Goal: Information Seeking & Learning: Learn about a topic

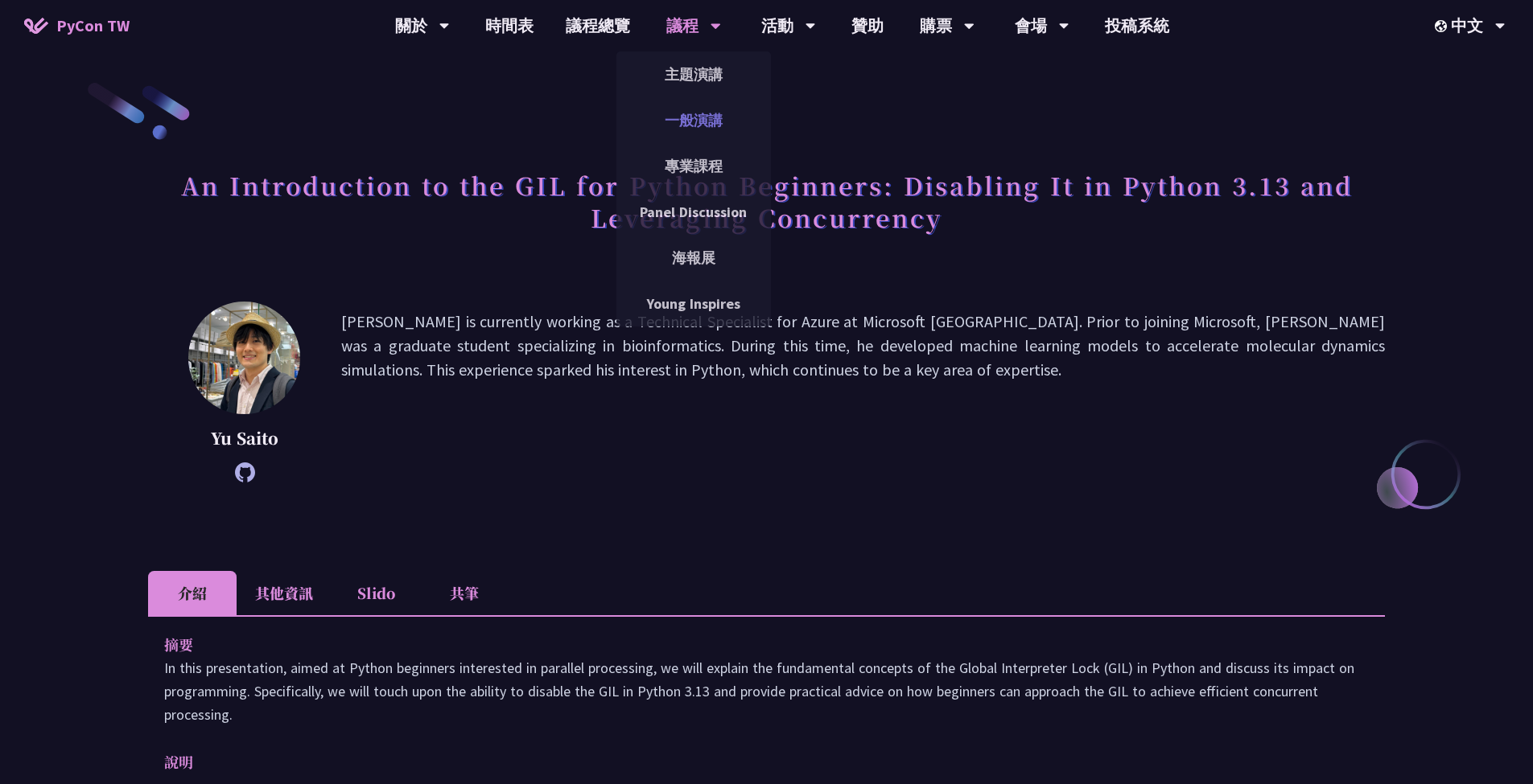
click at [693, 126] on link "一般演講" at bounding box center [694, 120] width 154 height 37
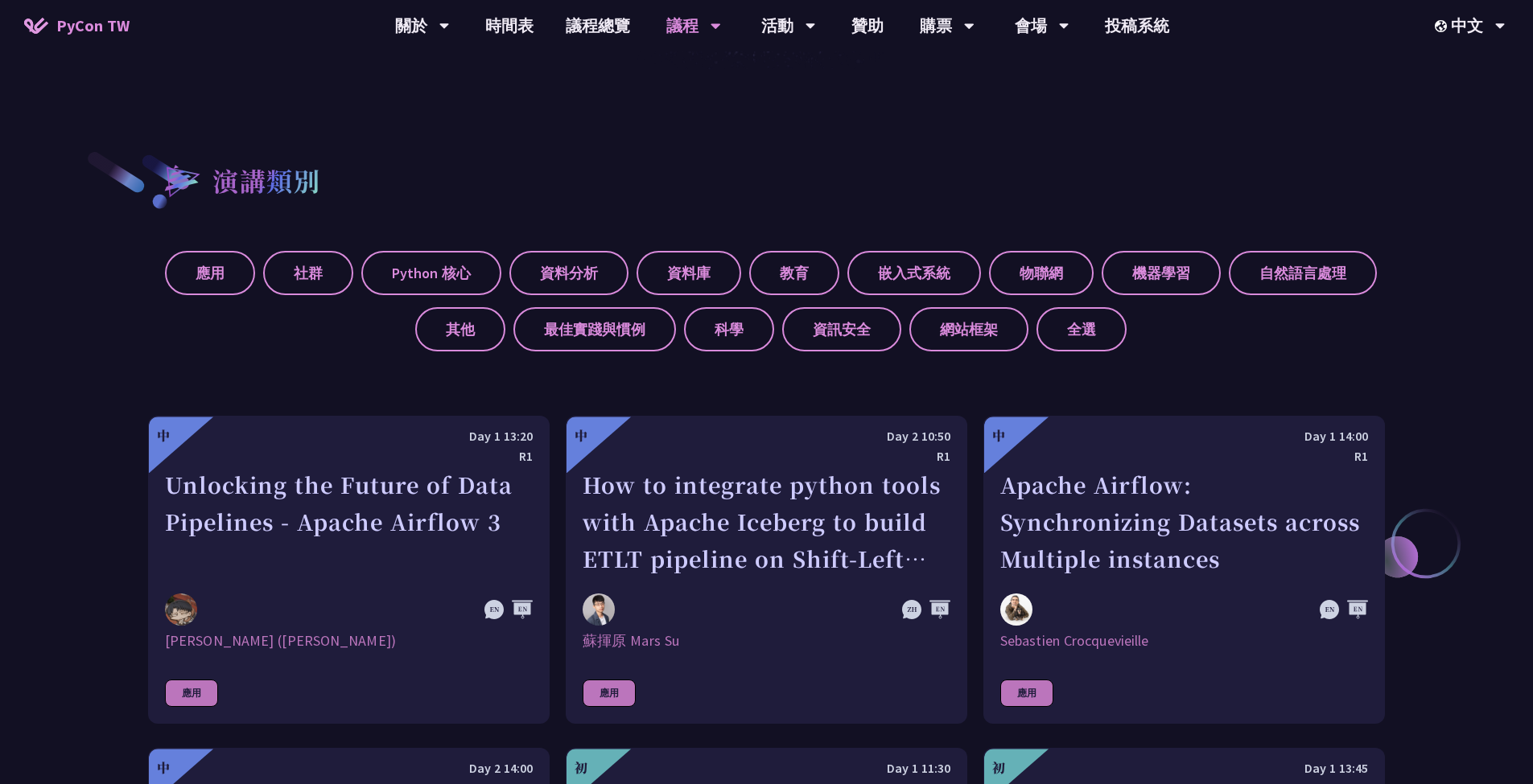
scroll to position [172, 0]
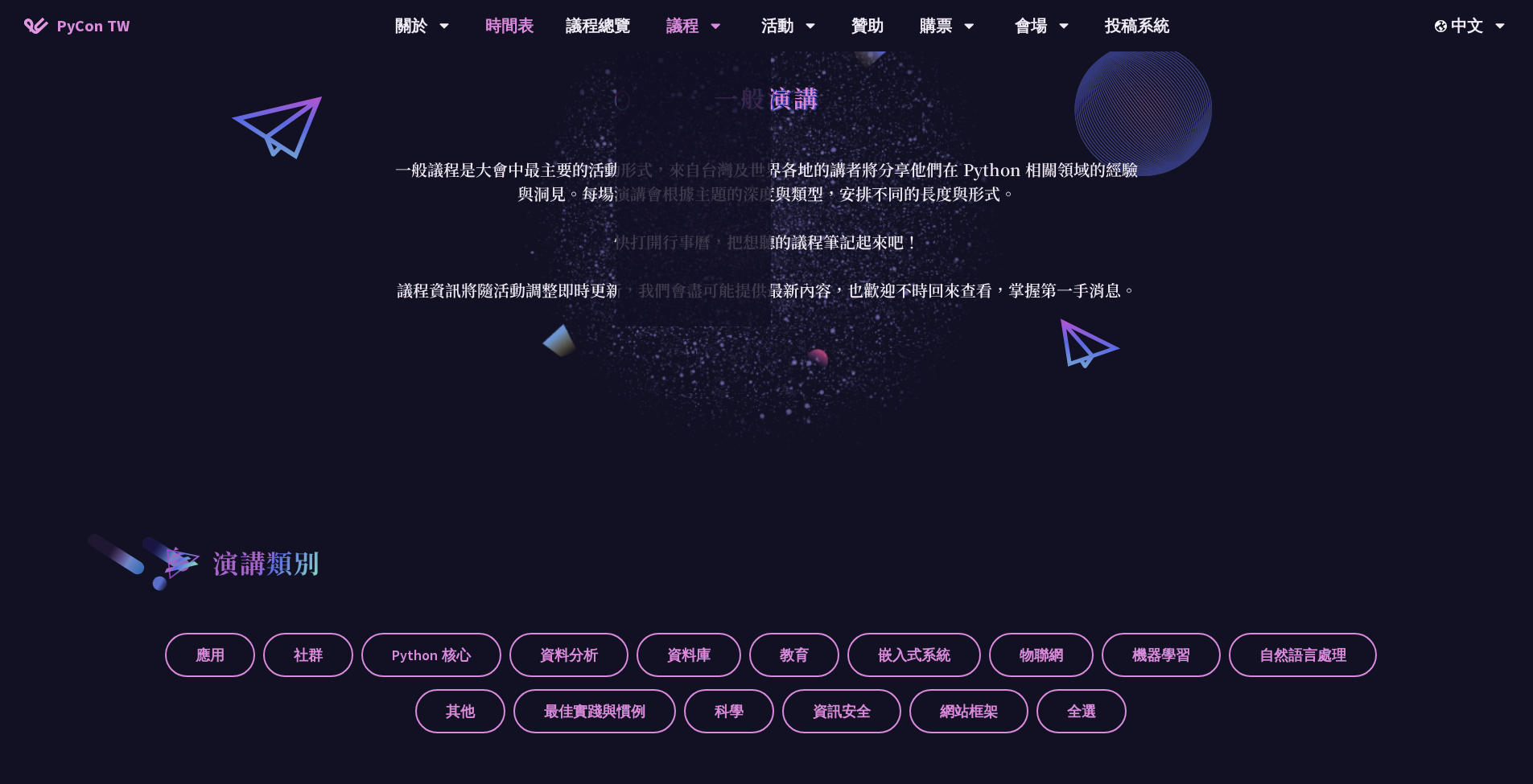
click at [520, 26] on link "時間表" at bounding box center [509, 26] width 81 height 52
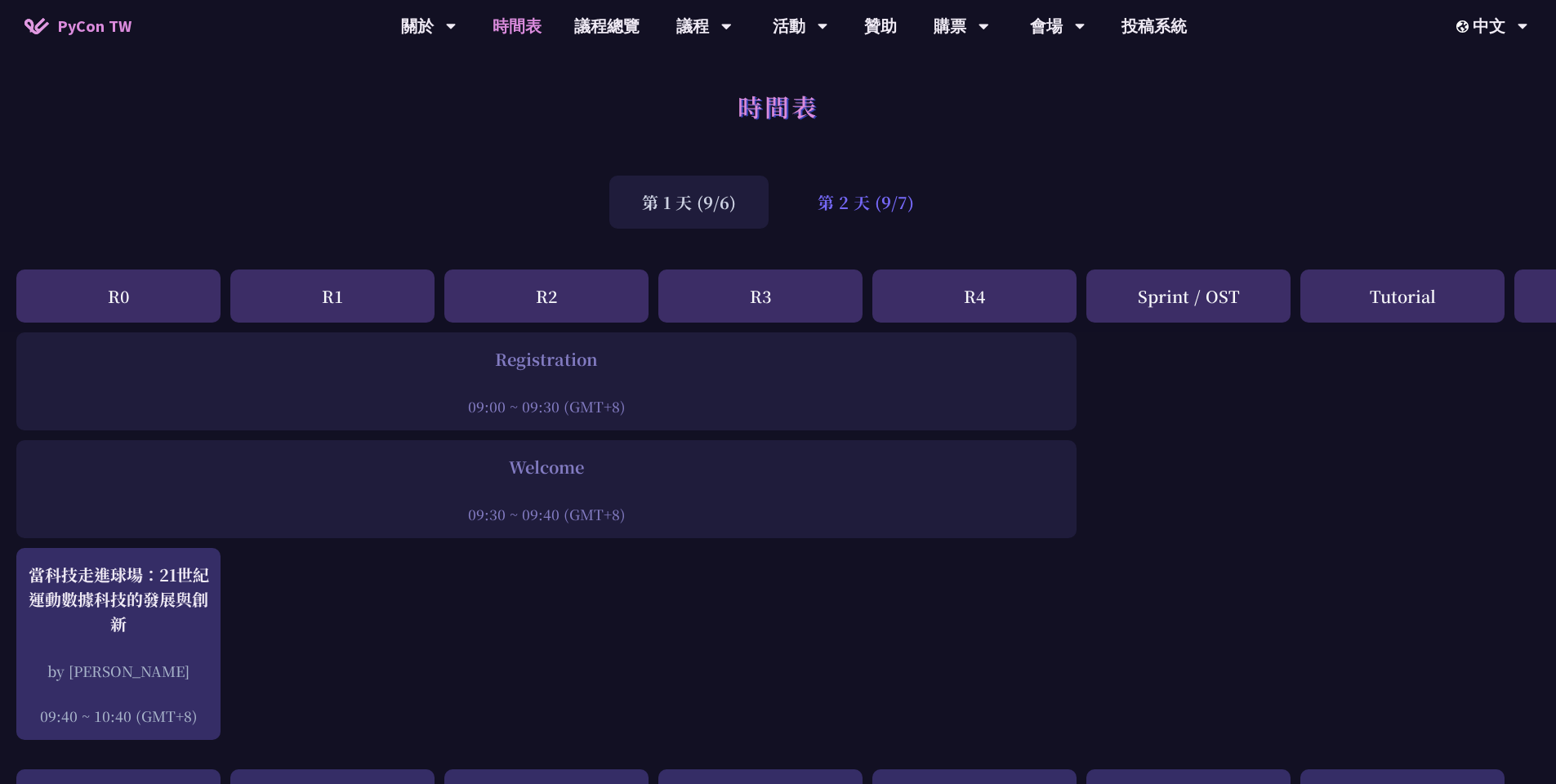
click at [861, 187] on div "第 2 天 (9/7)" at bounding box center [866, 202] width 162 height 53
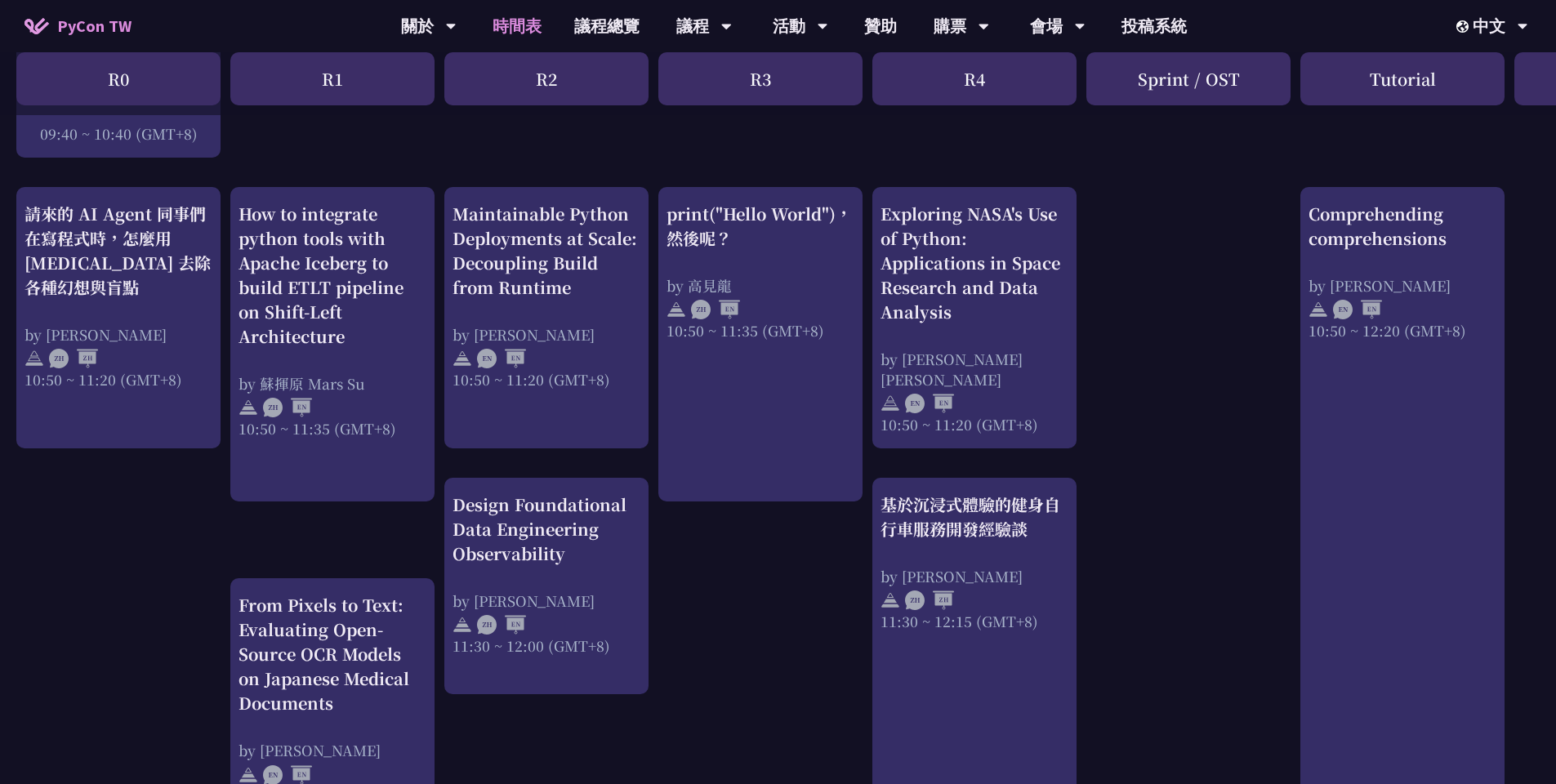
scroll to position [561, 0]
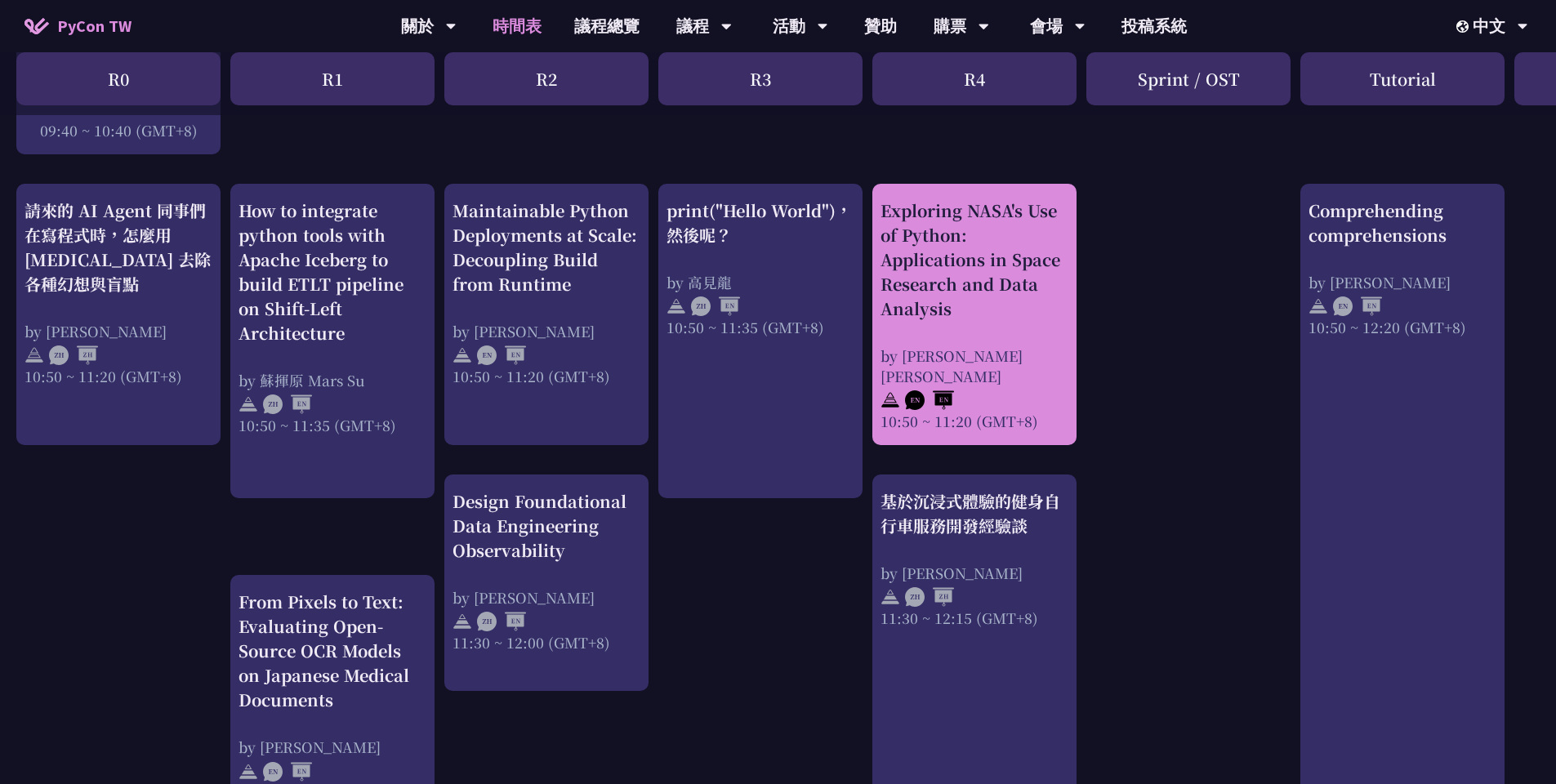
click at [997, 311] on div "Exploring NASA's Use of Python: Applications in Space Research and Data Analysis" at bounding box center [975, 260] width 188 height 123
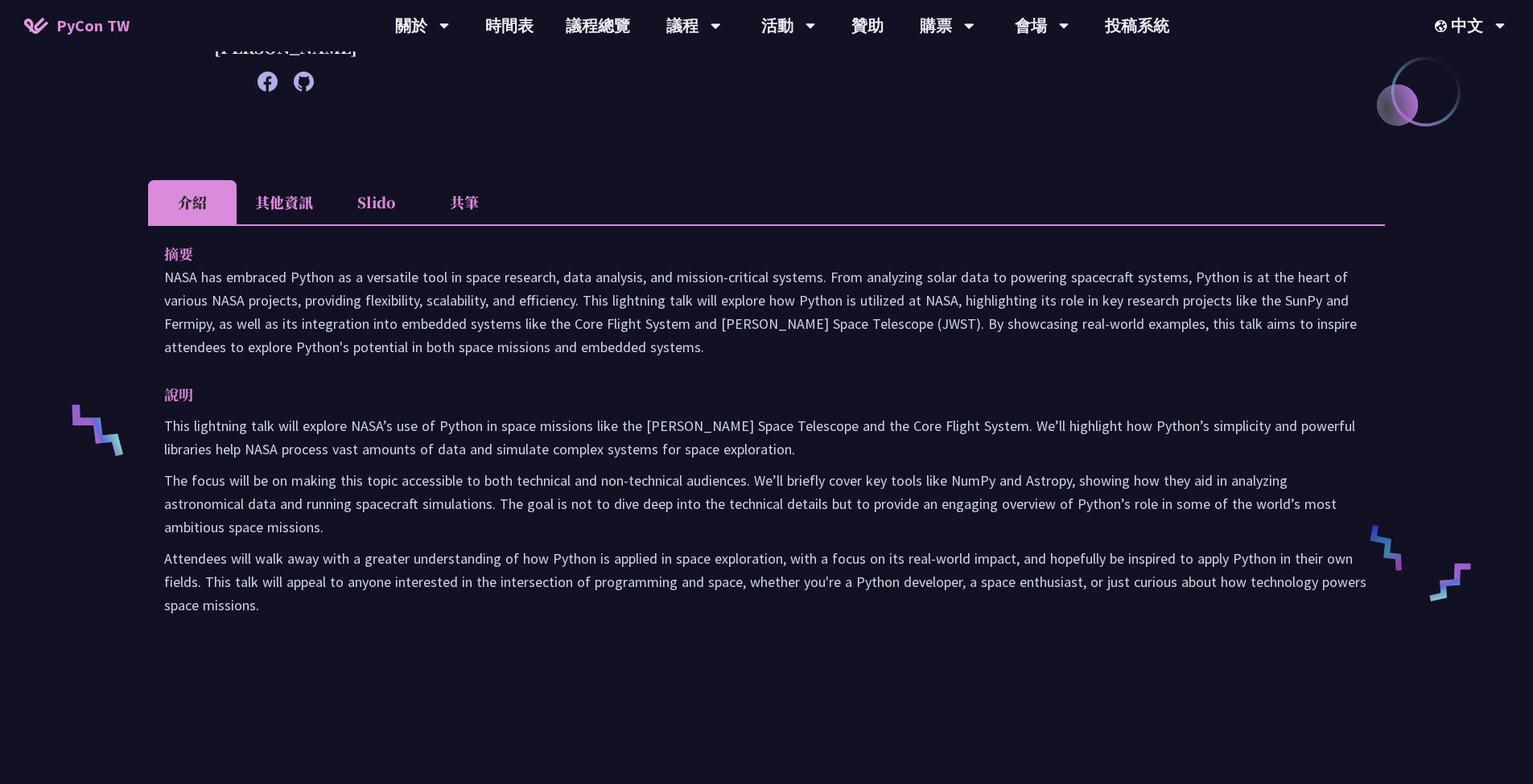
scroll to position [65, 0]
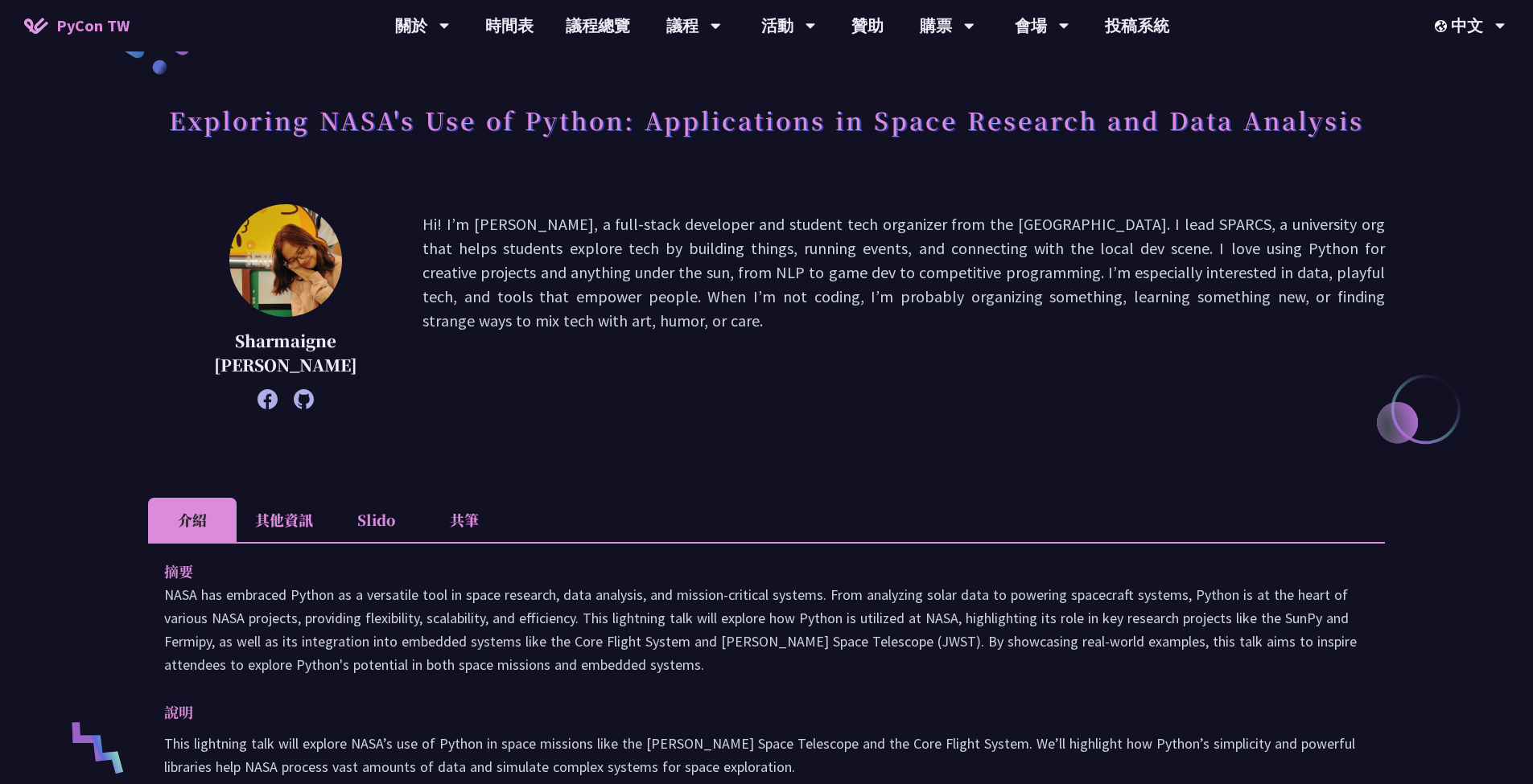
click at [293, 522] on li "其他資訊" at bounding box center [284, 520] width 95 height 44
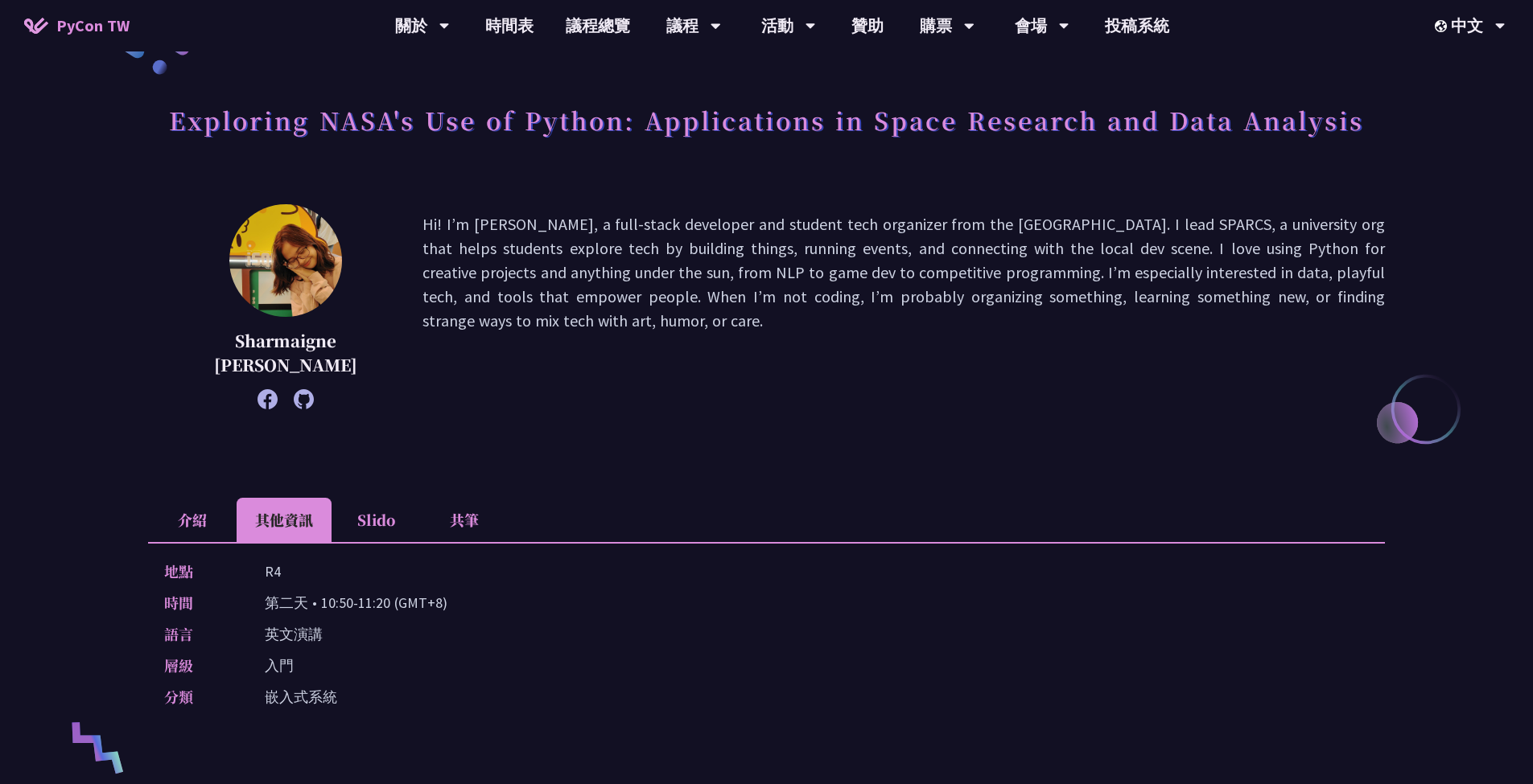
click at [393, 526] on li "Slido" at bounding box center [376, 520] width 88 height 44
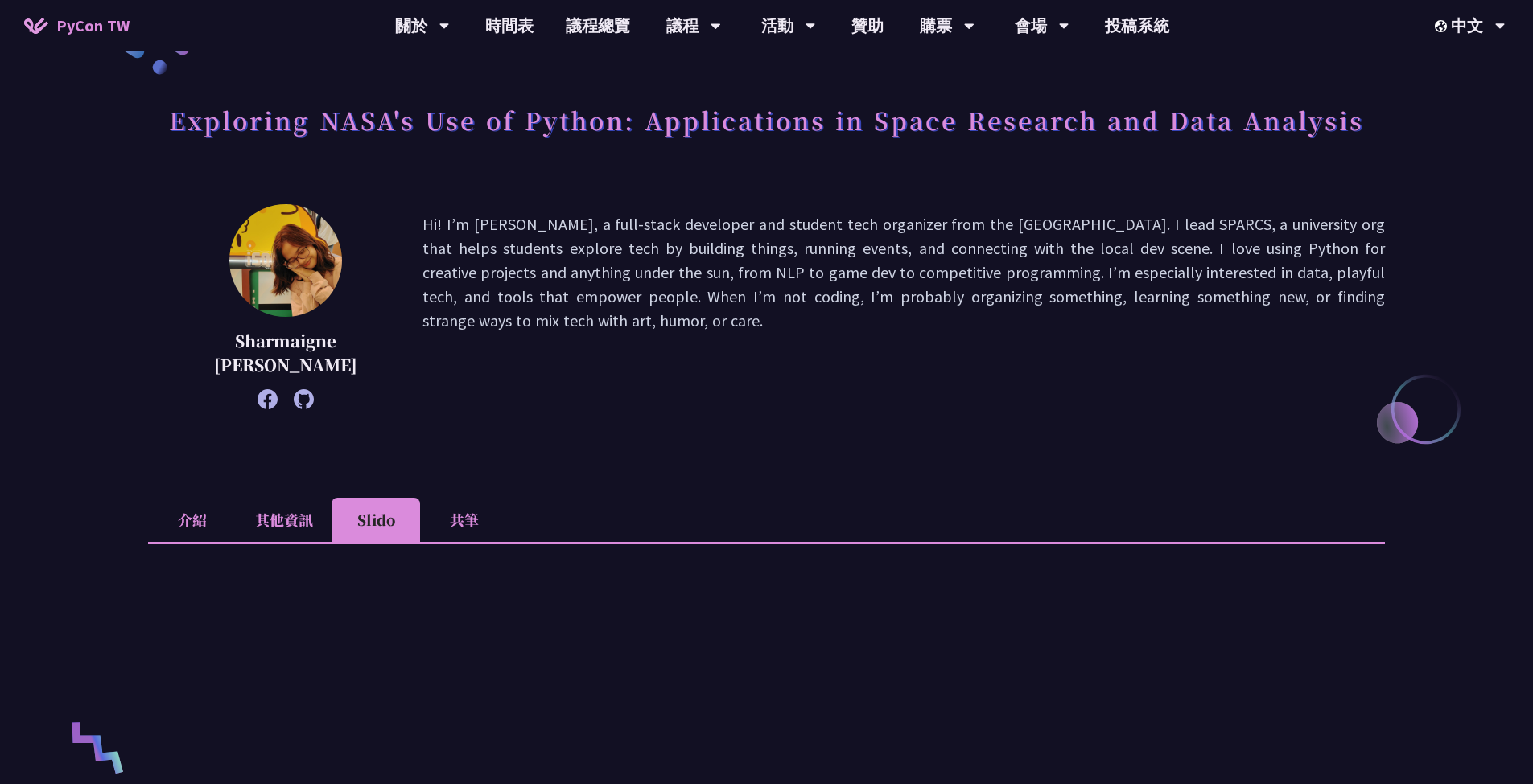
click at [467, 527] on li "共筆" at bounding box center [464, 520] width 88 height 44
click at [305, 522] on li "其他資訊" at bounding box center [284, 520] width 95 height 44
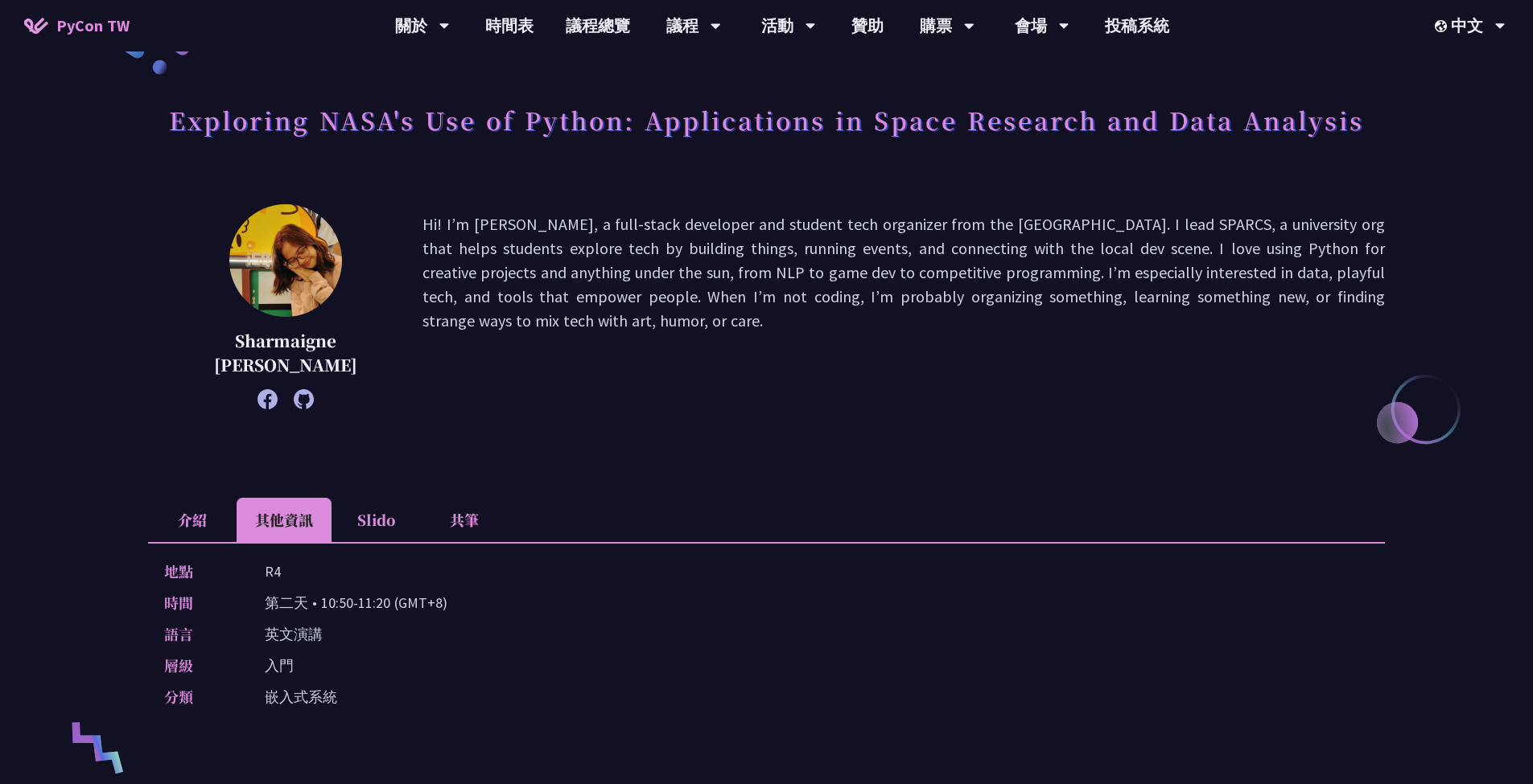
click at [177, 523] on li "介紹" at bounding box center [193, 520] width 88 height 44
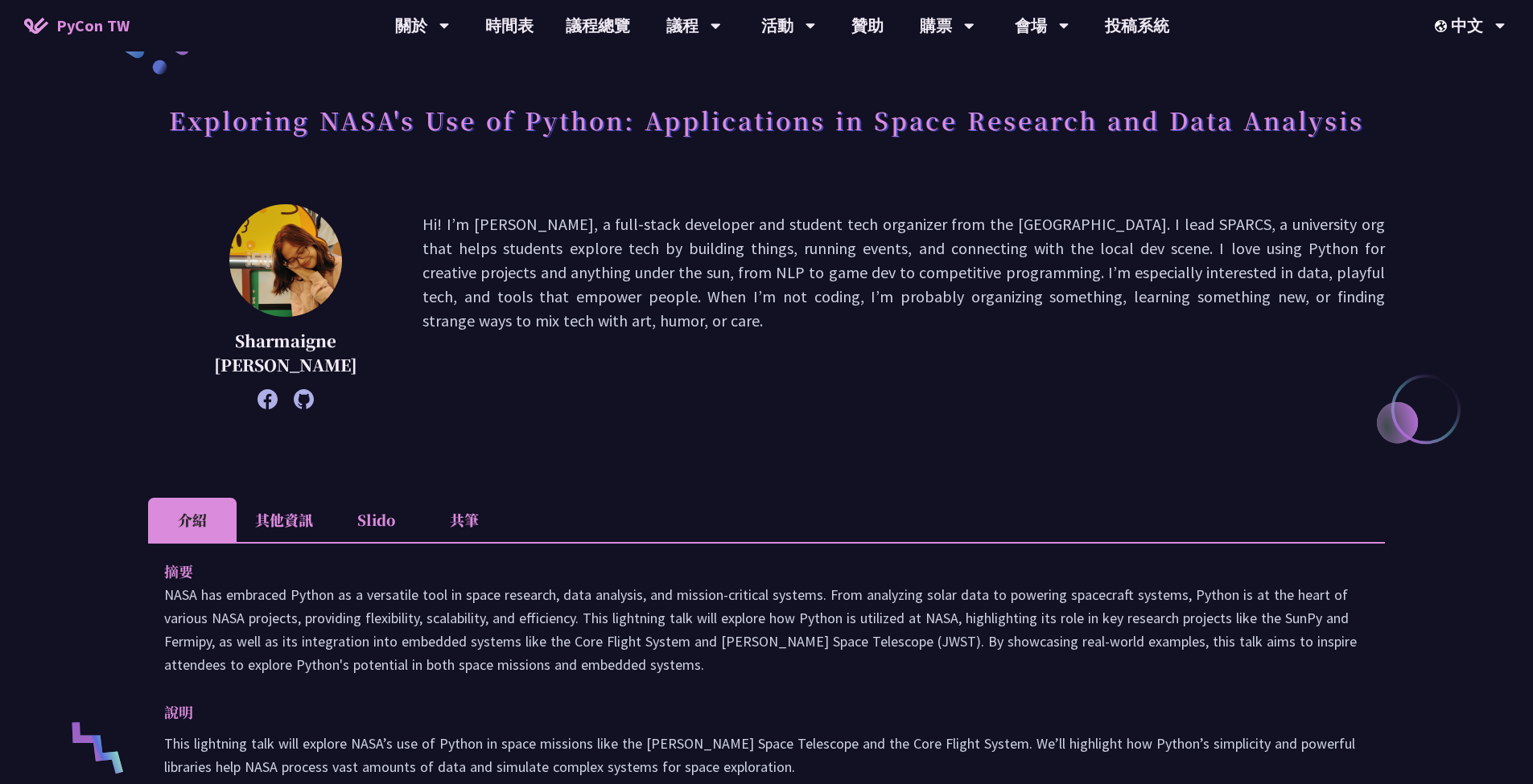
scroll to position [245, 0]
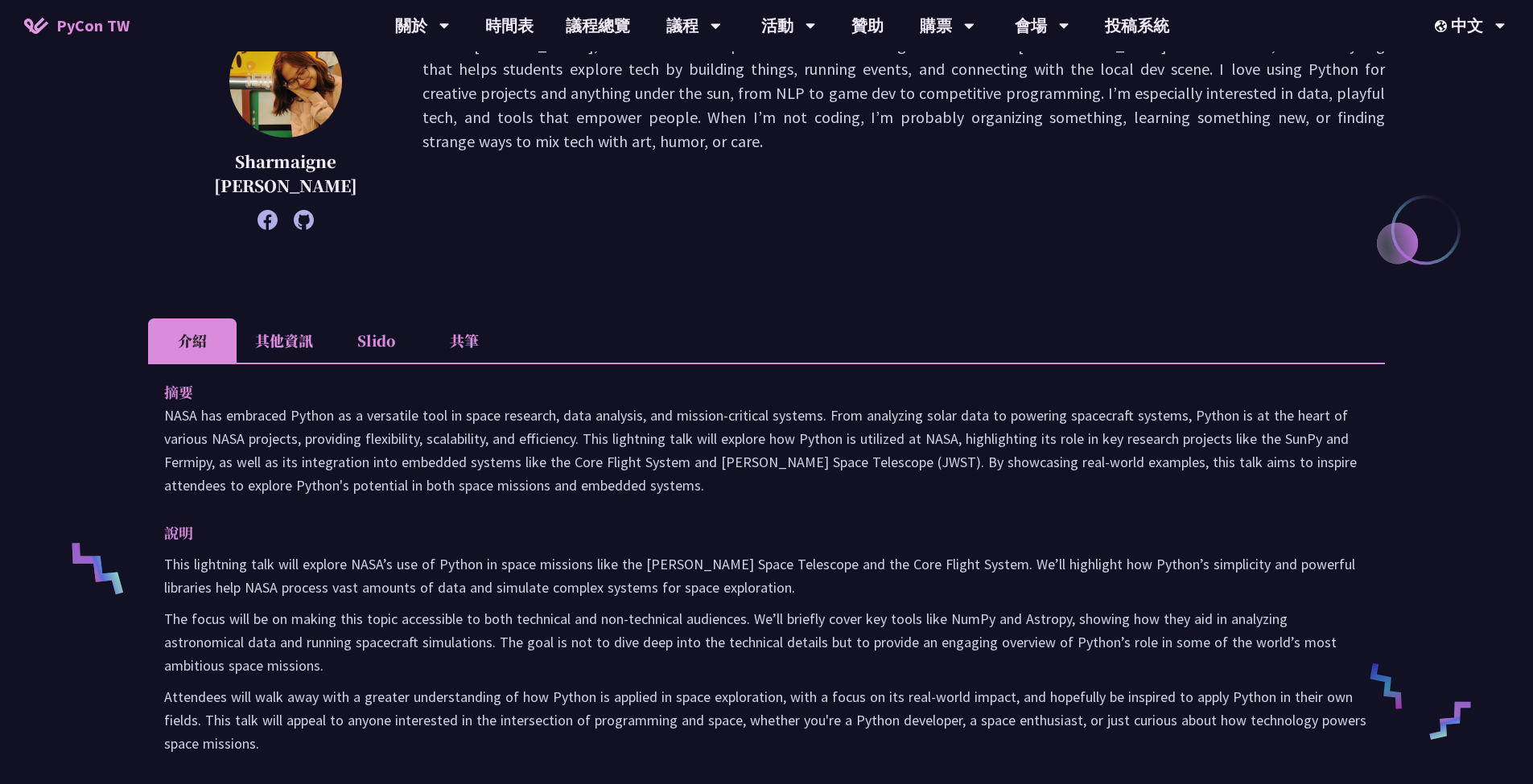
drag, startPoint x: 293, startPoint y: 423, endPoint x: 732, endPoint y: 475, distance: 442.1
click at [732, 474] on p "NASA has embraced Python as a versatile tool in space research, data analysis, …" at bounding box center [767, 451] width 1205 height 93
click at [733, 475] on p "NASA has embraced Python as a versatile tool in space research, data analysis, …" at bounding box center [767, 451] width 1205 height 93
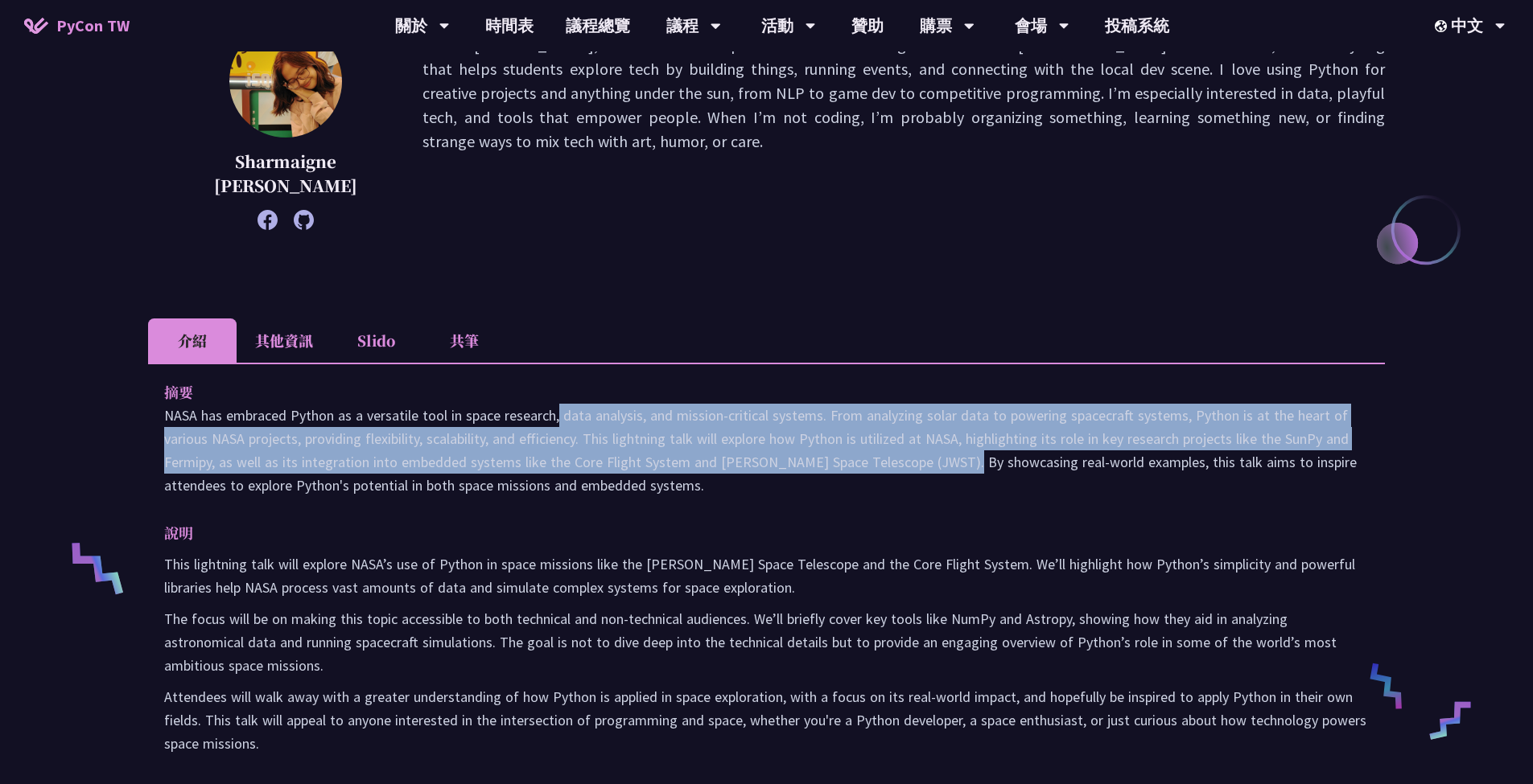
drag, startPoint x: 833, startPoint y: 455, endPoint x: 433, endPoint y: 421, distance: 401.4
click at [434, 422] on p "NASA has embraced Python as a versatile tool in space research, data analysis, …" at bounding box center [767, 451] width 1205 height 93
click at [433, 421] on p "NASA has embraced Python as a versatile tool in space research, data analysis, …" at bounding box center [767, 451] width 1205 height 93
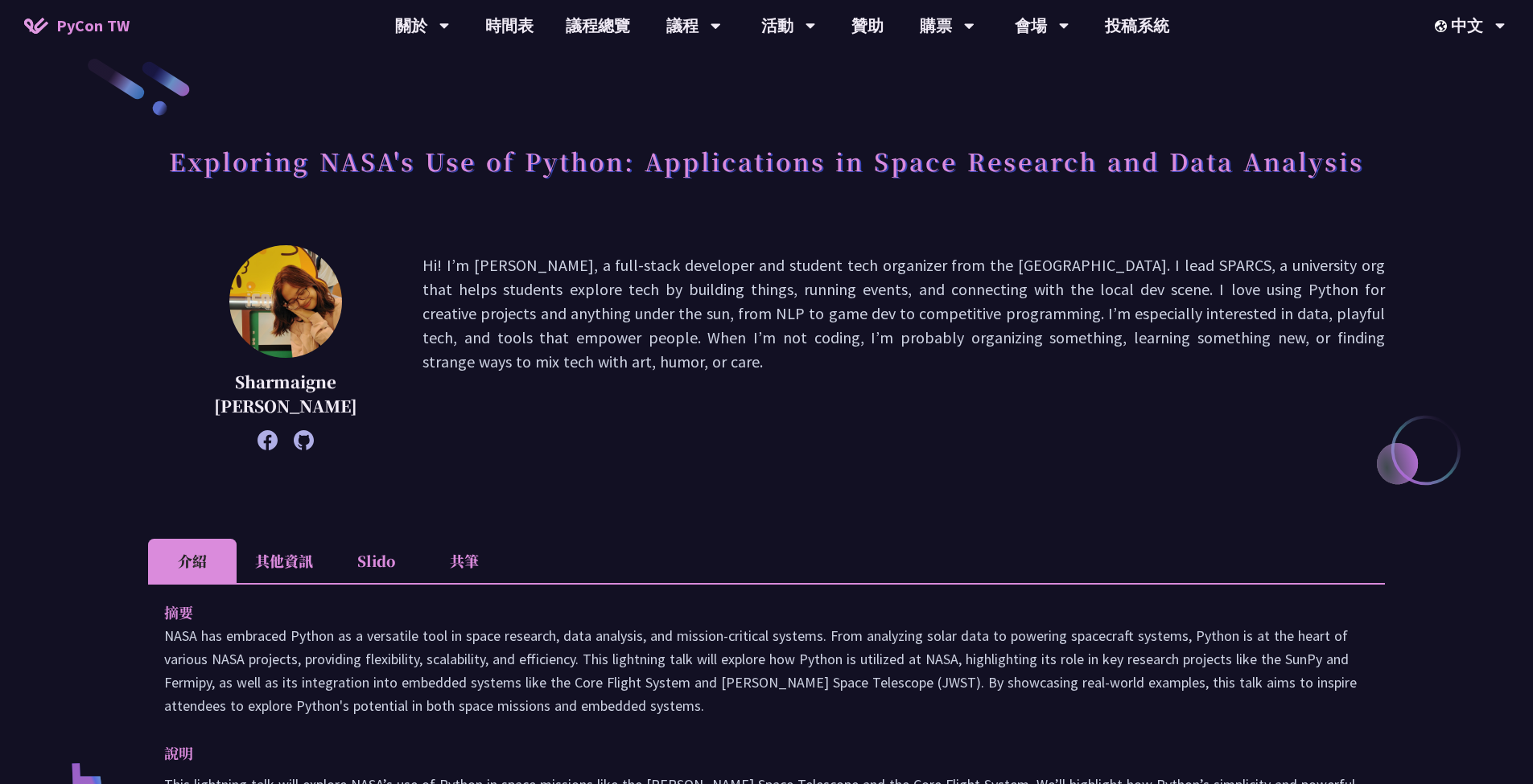
scroll to position [0, 0]
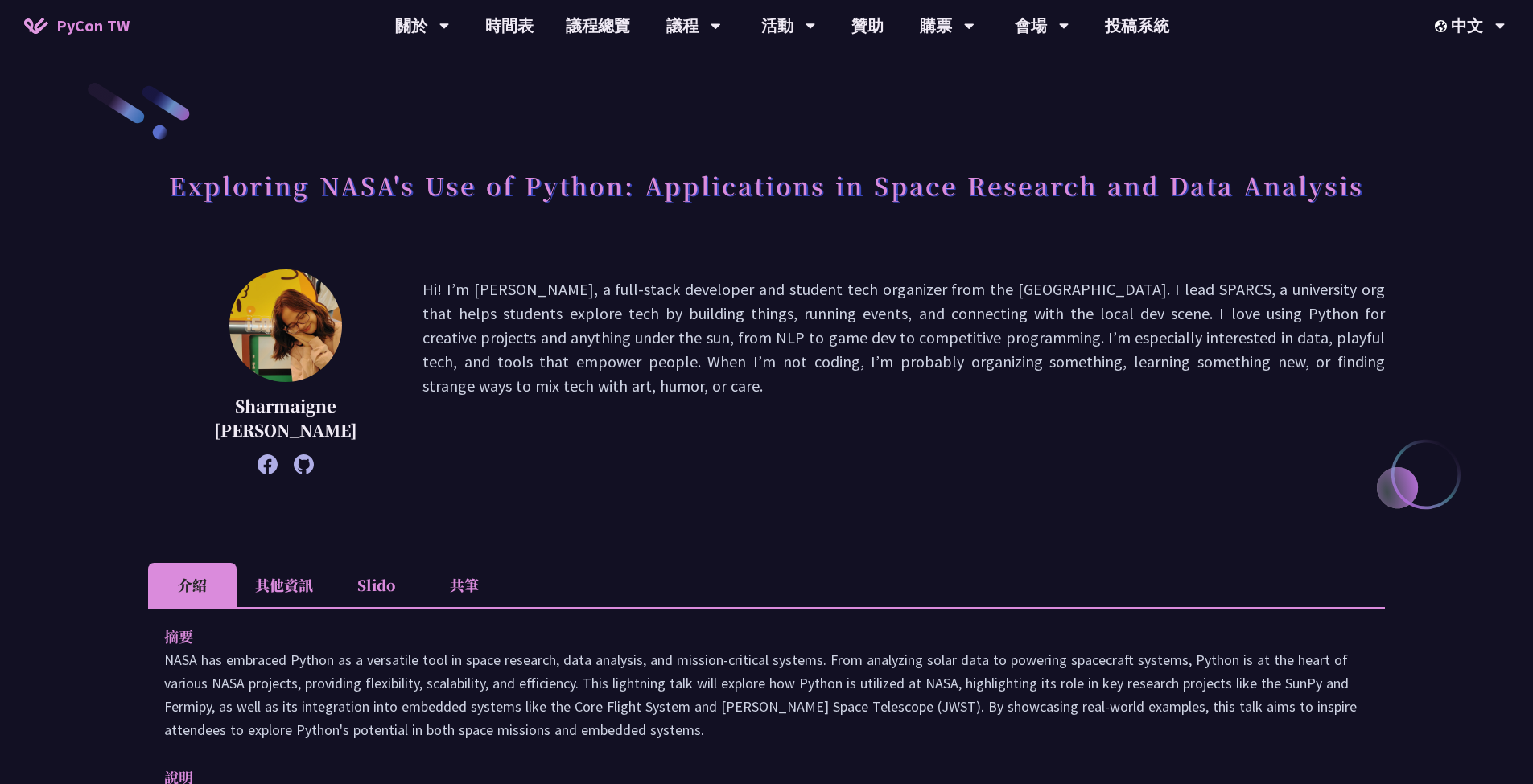
click at [270, 457] on icon at bounding box center [268, 465] width 20 height 20
click at [93, 224] on div "Exploring NASA's Use of Python: Applications in Space Research and Data Analysi…" at bounding box center [766, 617] width 1533 height 1233
click at [93, 10] on link "PyCon TW" at bounding box center [77, 26] width 138 height 40
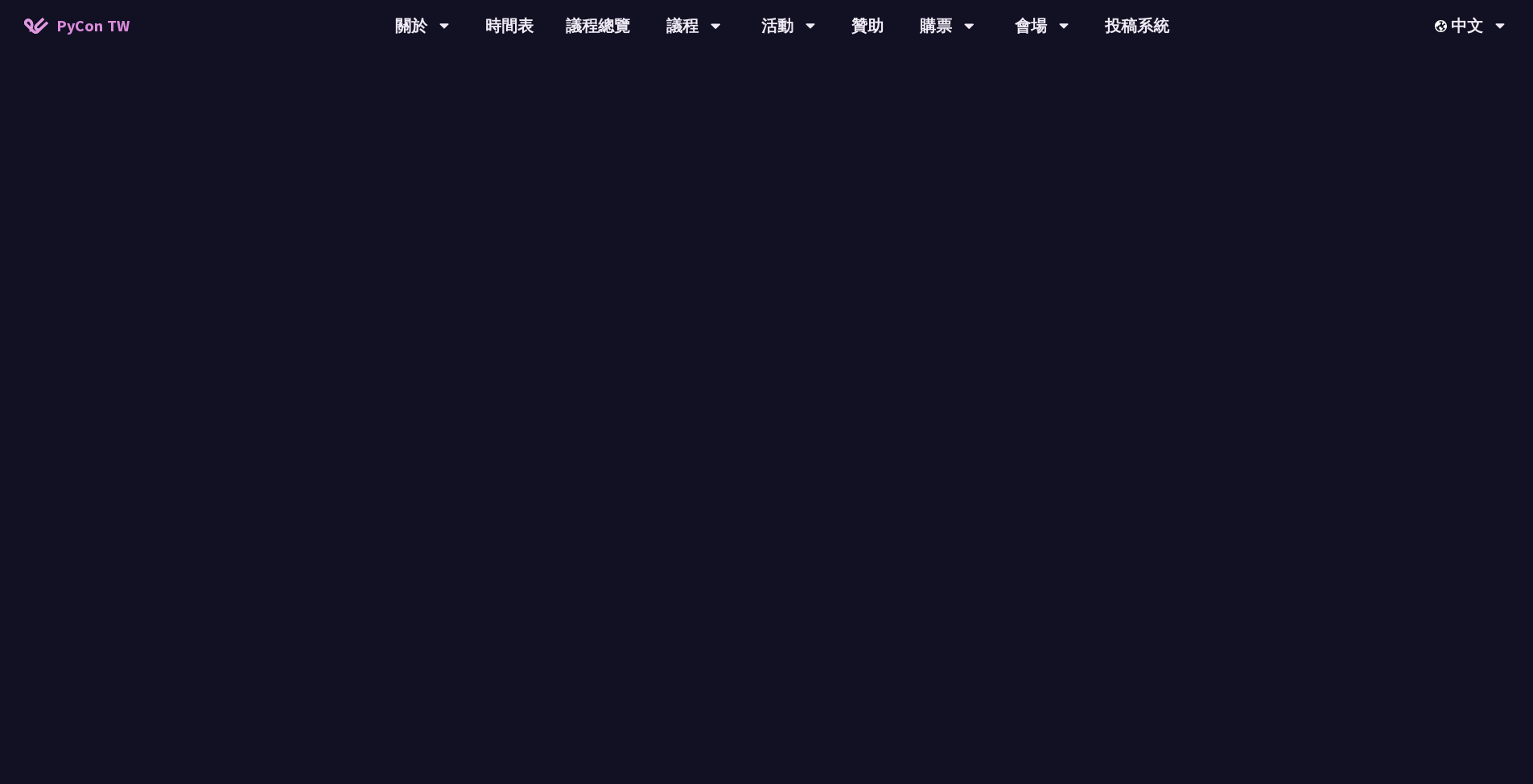
click at [91, 16] on span "PyCon TW" at bounding box center [93, 25] width 73 height 24
